Goal: Task Accomplishment & Management: Complete application form

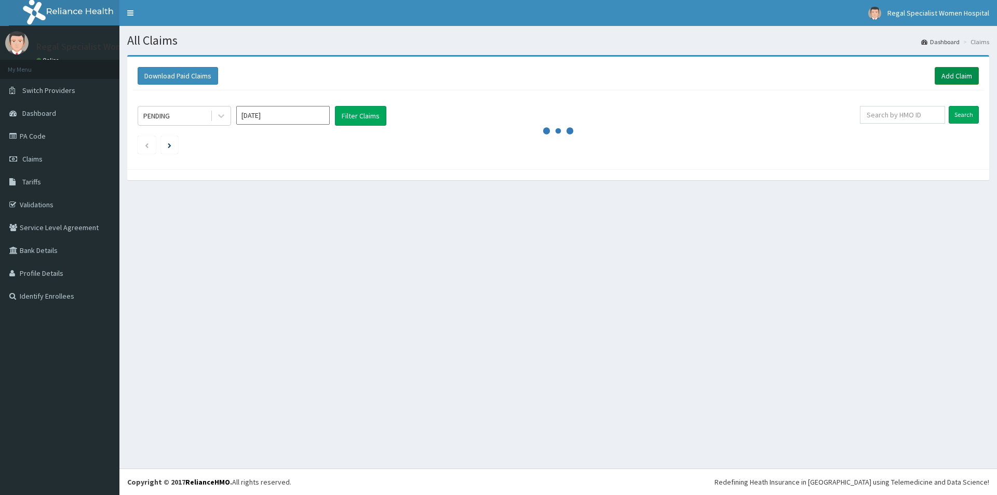
click at [951, 72] on link "Add Claim" at bounding box center [957, 76] width 44 height 18
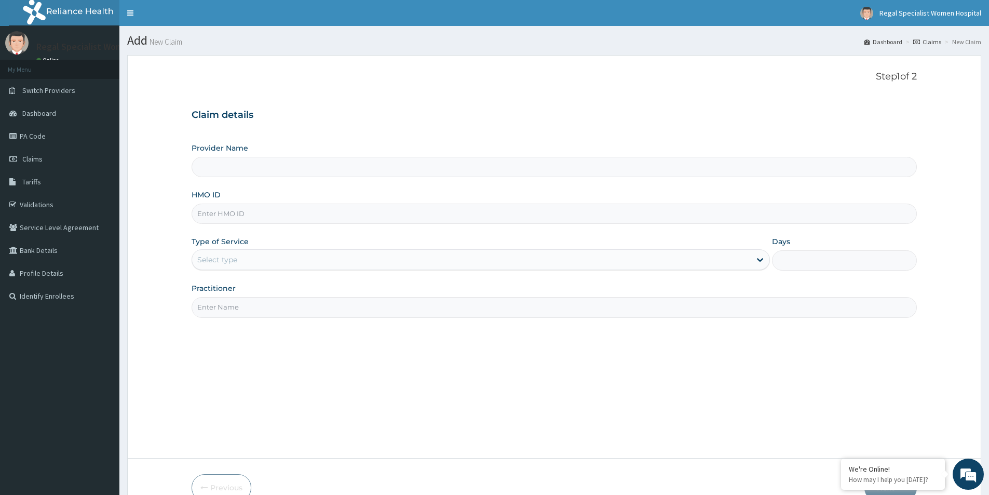
click at [301, 215] on input "HMO ID" at bounding box center [555, 214] width 726 height 20
paste input "slb/10864/a"
type input "slb/10864/a"
click at [288, 264] on div "Select type" at bounding box center [471, 259] width 559 height 17
click at [299, 264] on div "Select type" at bounding box center [471, 259] width 559 height 17
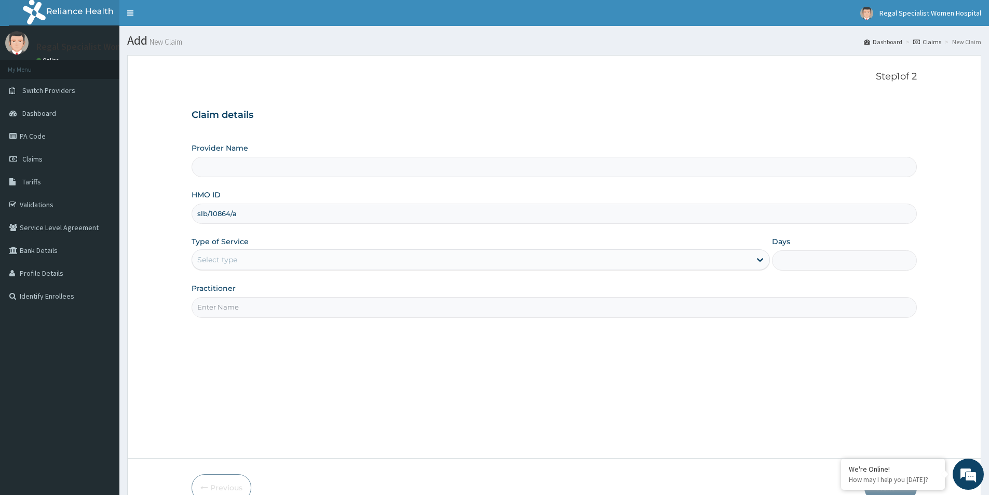
click at [688, 250] on div "Select type" at bounding box center [481, 259] width 579 height 21
click at [242, 204] on input "slb/10864/a" at bounding box center [555, 214] width 726 height 20
click at [249, 159] on input "Provider Name" at bounding box center [555, 167] width 726 height 20
click at [257, 256] on div "Select type" at bounding box center [471, 259] width 559 height 17
click at [264, 163] on input "Provider Name" at bounding box center [555, 167] width 726 height 20
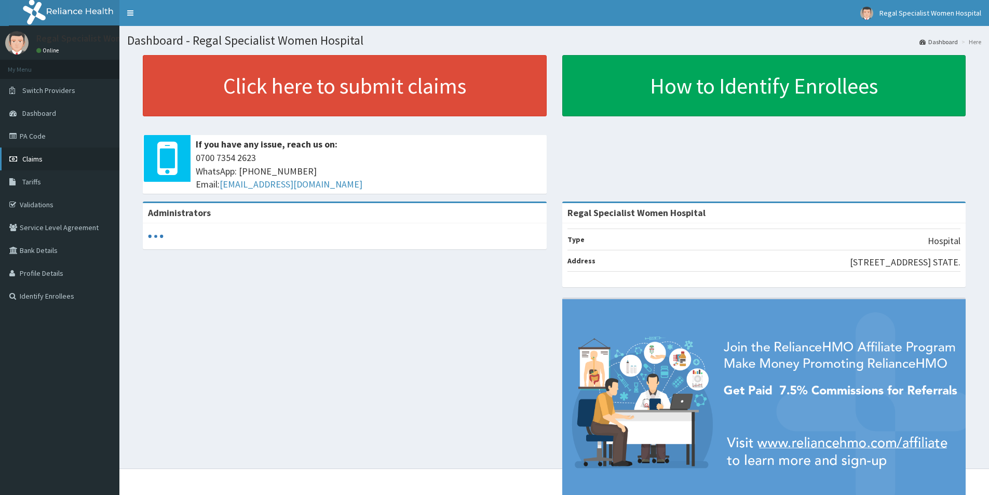
click at [31, 164] on link "Claims" at bounding box center [59, 159] width 119 height 23
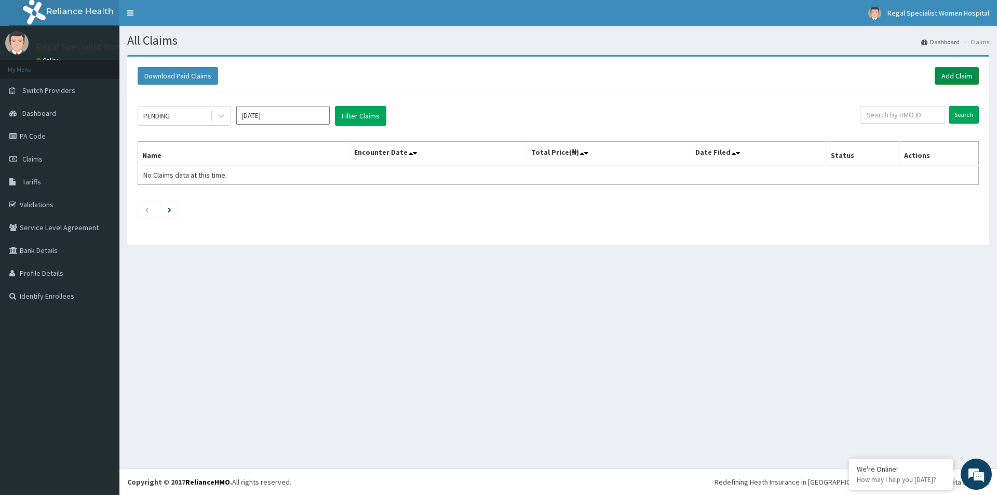
click at [944, 81] on link "Add Claim" at bounding box center [957, 76] width 44 height 18
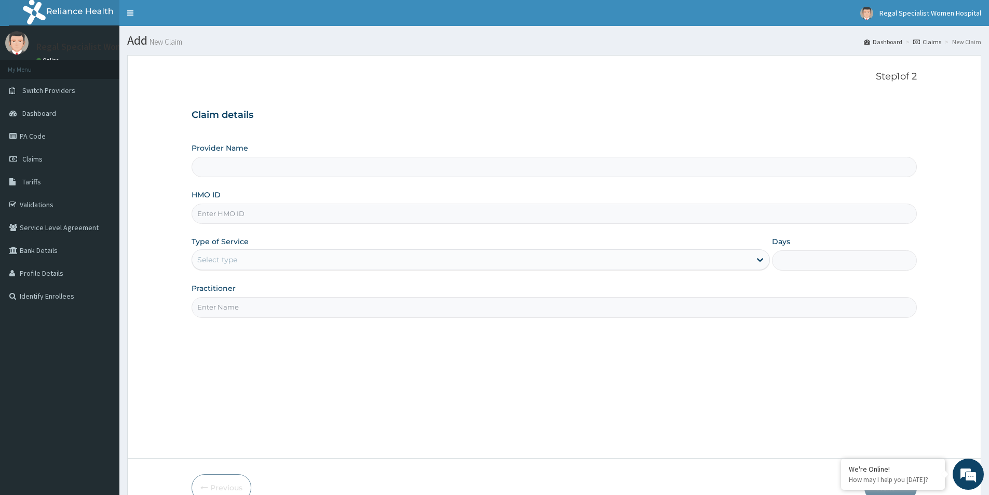
type input "Regal Specialist Women Hospital"
paste input "slb/10864/a"
type input "SLB/10864/A"
click at [304, 260] on div "Select type" at bounding box center [471, 259] width 559 height 17
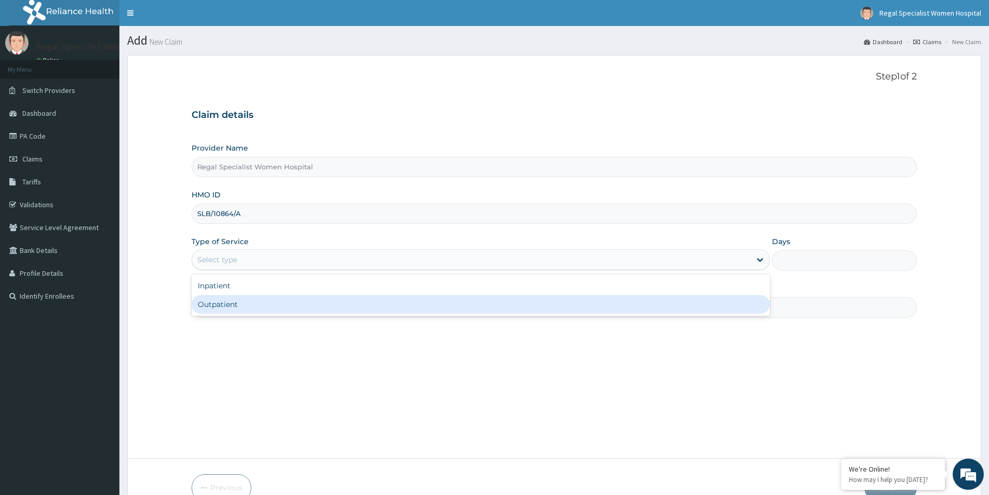
click at [286, 297] on div "Outpatient" at bounding box center [481, 304] width 579 height 19
type input "1"
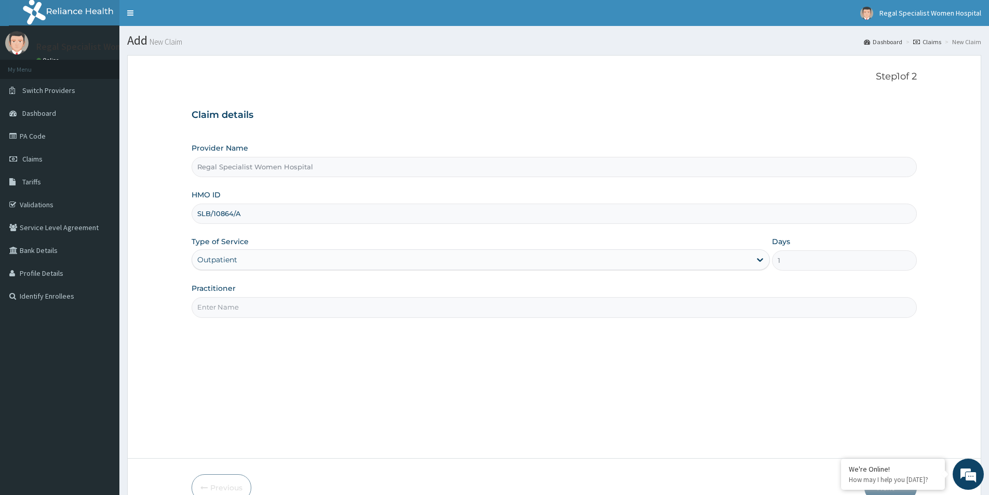
click at [509, 302] on input "Practitioner" at bounding box center [555, 307] width 726 height 20
click at [468, 305] on input "Practitioner" at bounding box center [555, 307] width 726 height 20
type input "d"
type input "F"
type input "D"
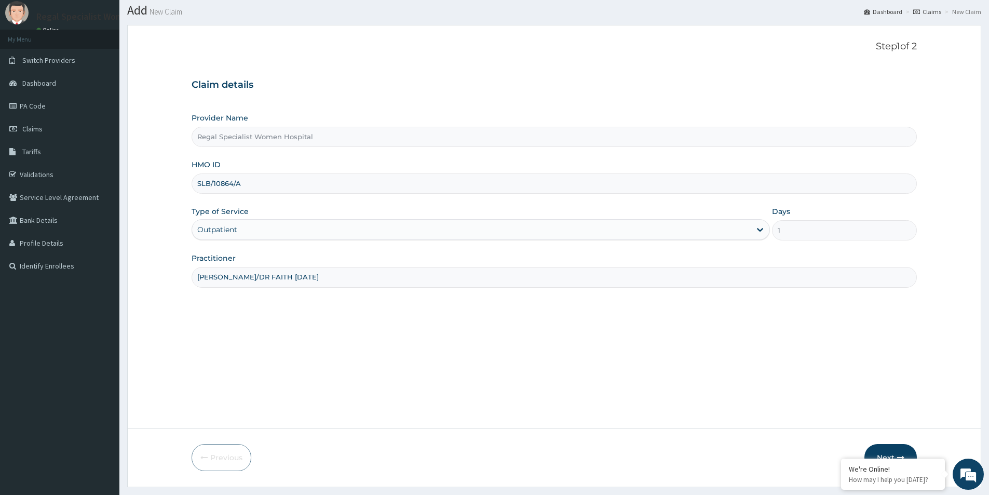
scroll to position [57, 0]
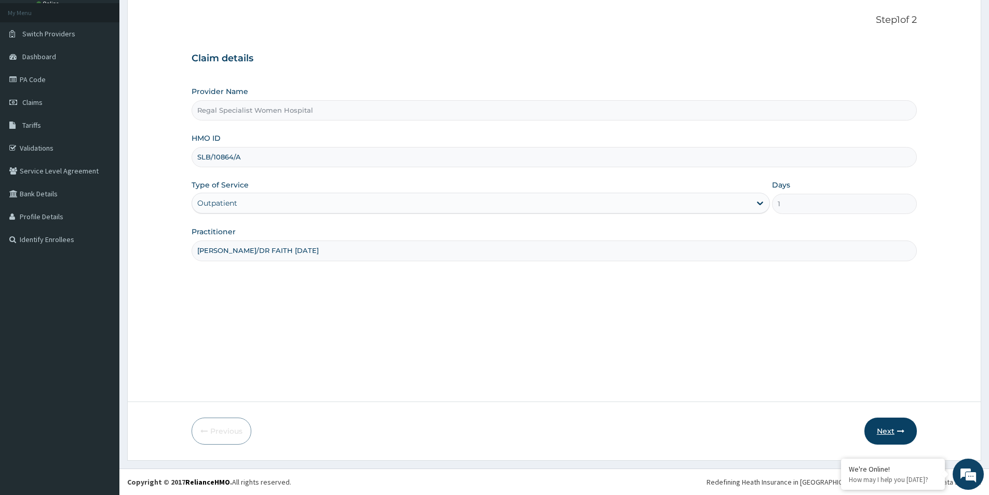
type input "DR AGBETOBA/DR FAITH SUNDAY"
click at [906, 429] on button "Next" at bounding box center [891, 431] width 52 height 27
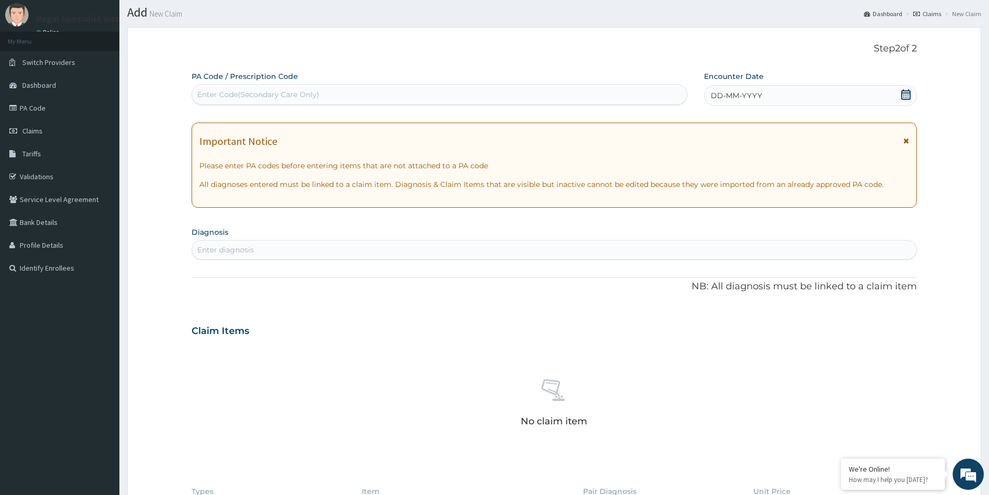
scroll to position [5, 0]
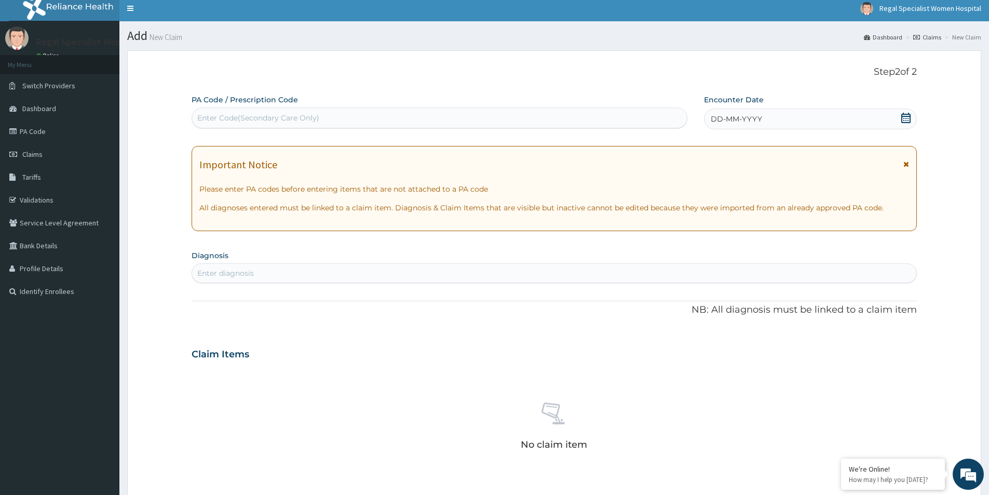
click at [343, 113] on div "Enter Code(Secondary Care Only)" at bounding box center [439, 118] width 495 height 17
click at [727, 118] on span "DD-MM-YYYY" at bounding box center [736, 119] width 51 height 10
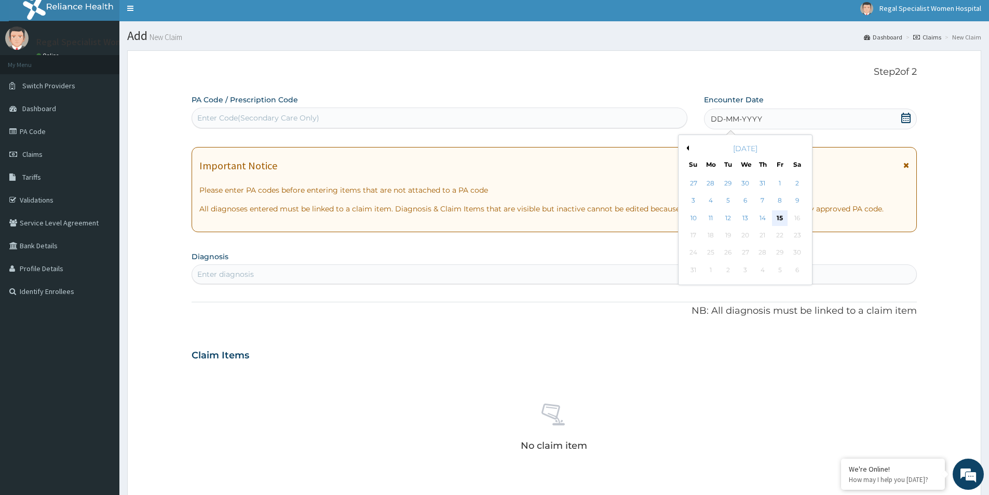
click at [780, 219] on div "15" at bounding box center [781, 218] width 16 height 16
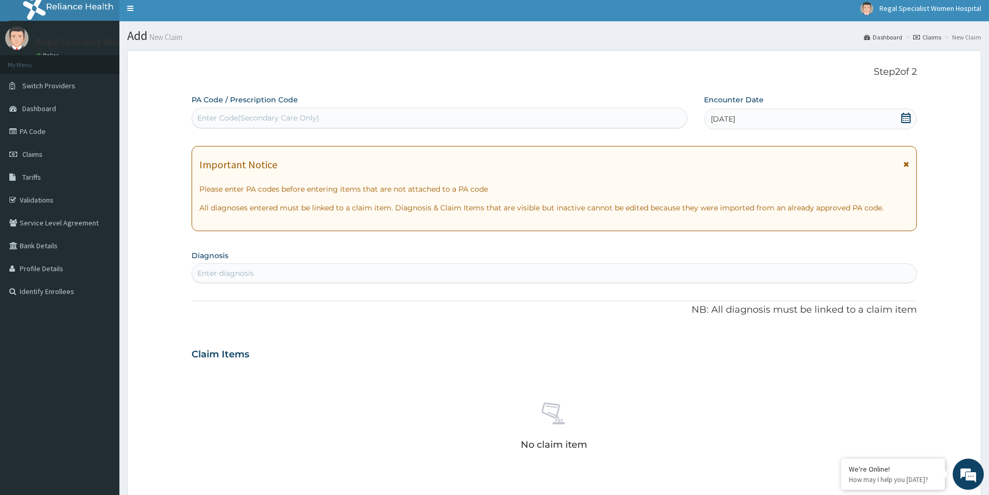
click at [328, 270] on div "Enter diagnosis" at bounding box center [554, 273] width 725 height 17
drag, startPoint x: 353, startPoint y: 118, endPoint x: 288, endPoint y: 115, distance: 65.0
click at [288, 115] on div "Enter Code(Secondary Care Only)" at bounding box center [258, 118] width 122 height 10
paste input "PA/4B1BFF"
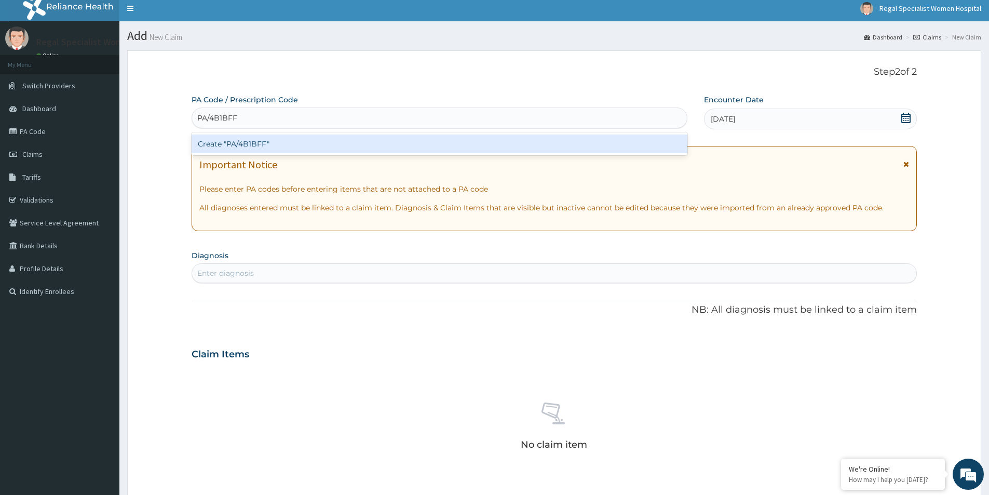
type input "PA/4B1BFF"
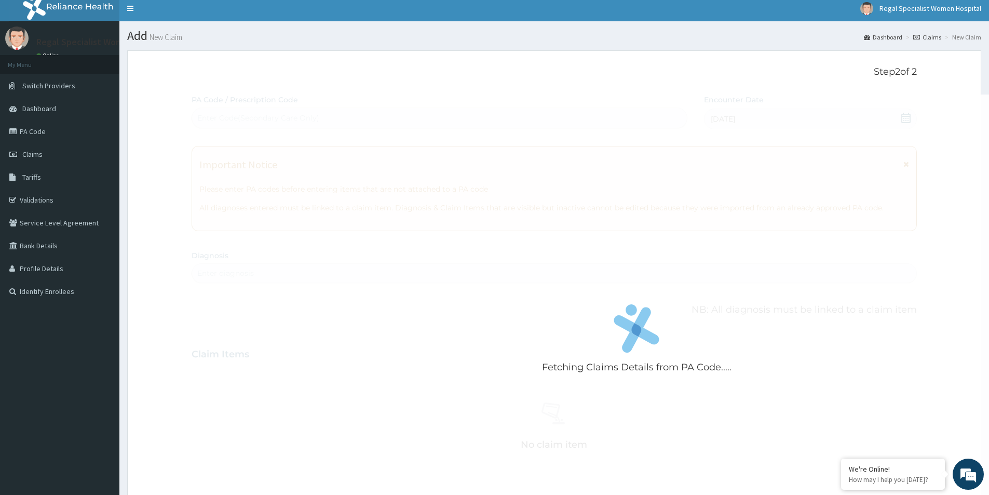
click at [908, 116] on div "Fetching Claims Details from PA Code..... PA Code / Prescription Code Enter Cod…" at bounding box center [555, 358] width 726 height 527
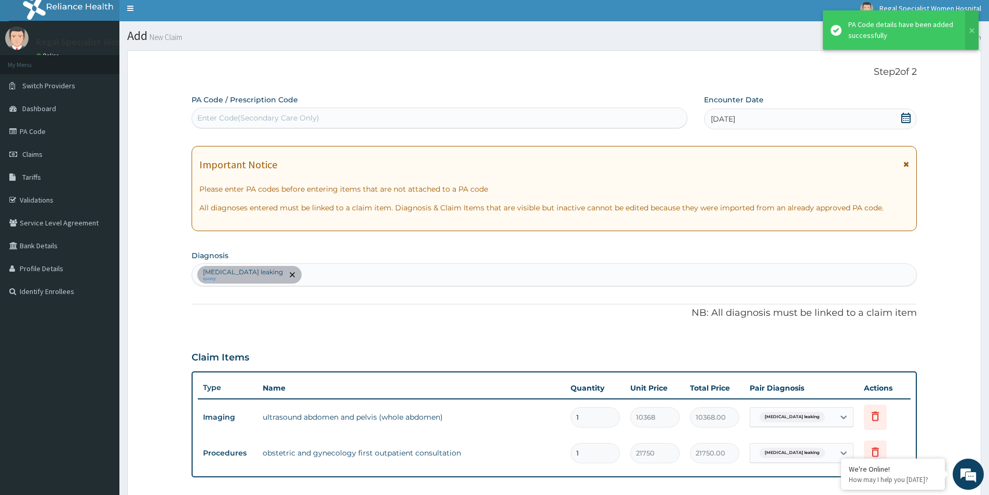
click at [907, 120] on icon at bounding box center [906, 118] width 10 height 10
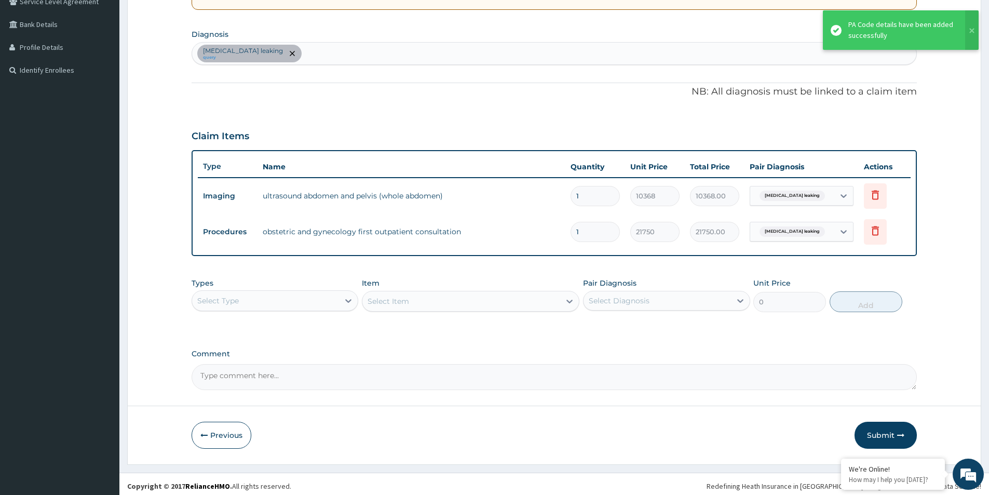
scroll to position [230, 0]
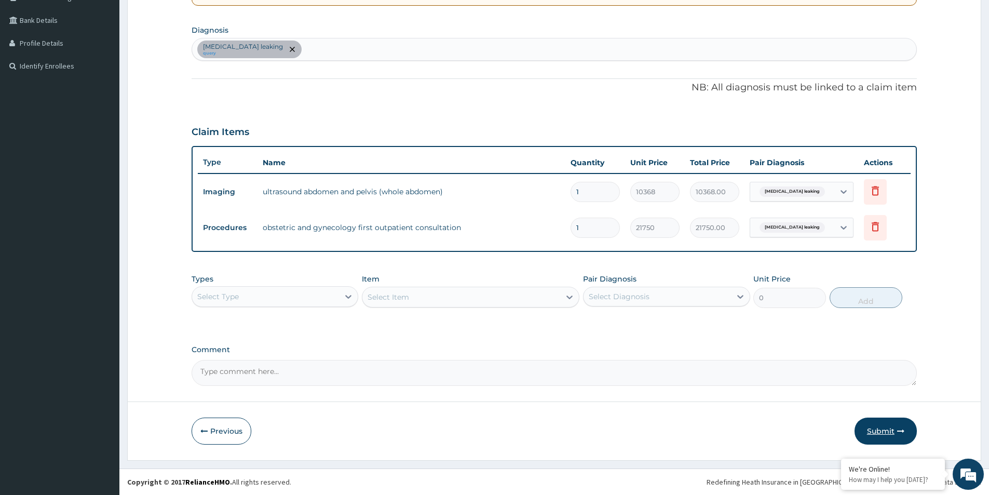
click at [902, 430] on icon "button" at bounding box center [901, 430] width 7 height 7
